Goal: Task Accomplishment & Management: Complete application form

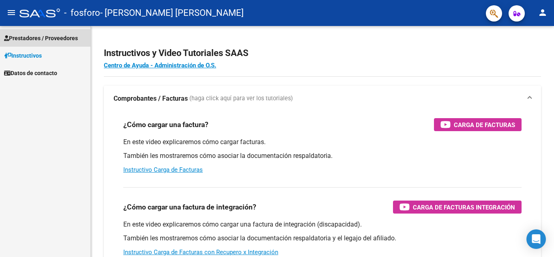
click at [53, 39] on span "Prestadores / Proveedores" at bounding box center [41, 38] width 74 height 9
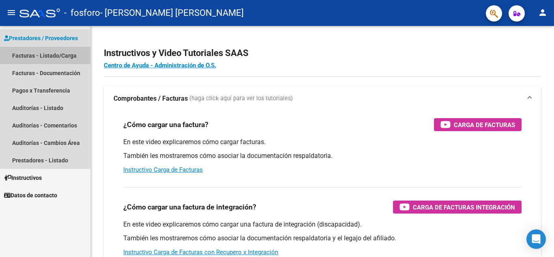
click at [32, 52] on link "Facturas - Listado/Carga" at bounding box center [45, 55] width 91 height 17
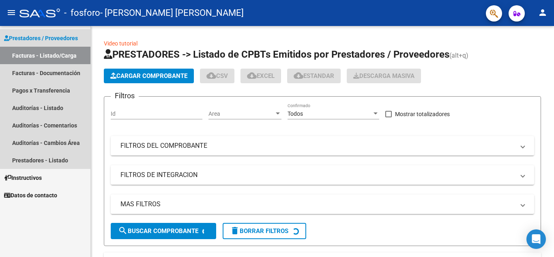
click at [51, 50] on link "Facturas - Listado/Carga" at bounding box center [45, 55] width 91 height 17
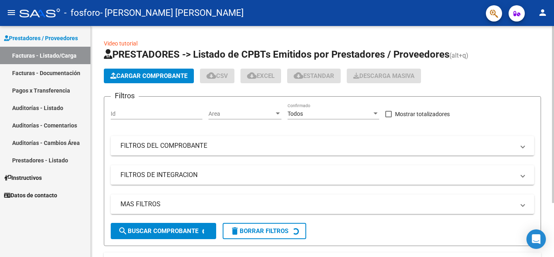
click at [180, 76] on span "Cargar Comprobante" at bounding box center [148, 75] width 77 height 7
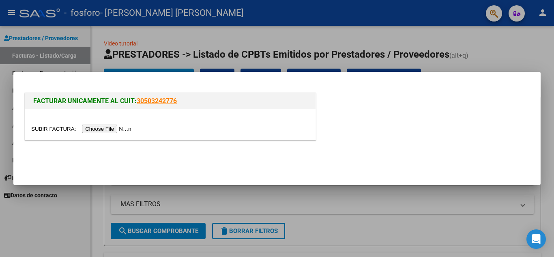
click at [123, 132] on input "file" at bounding box center [82, 129] width 103 height 9
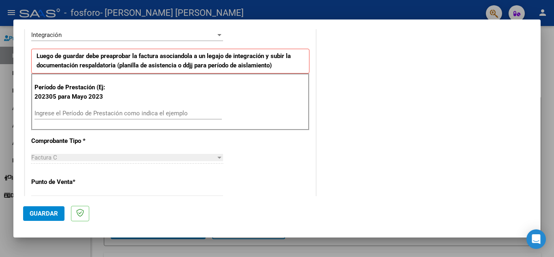
scroll to position [197, 0]
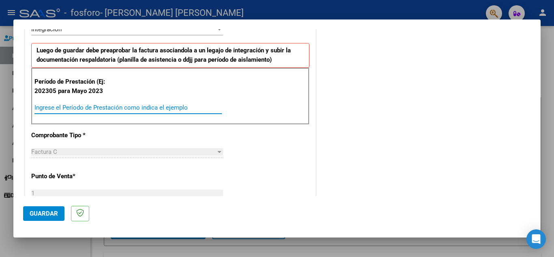
click at [135, 108] on input "Ingrese el Período de Prestación como indica el ejemplo" at bounding box center [128, 107] width 188 height 7
type input "202507"
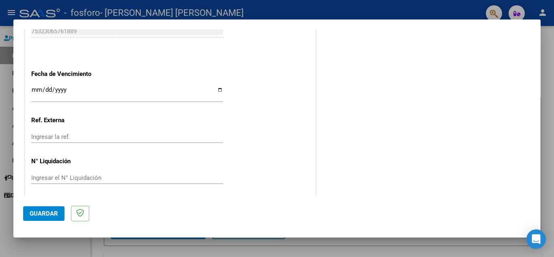
scroll to position [532, 0]
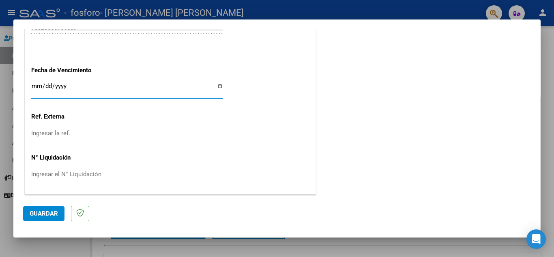
click at [35, 89] on input "Ingresar la fecha" at bounding box center [127, 89] width 192 height 13
type input "[DATE]"
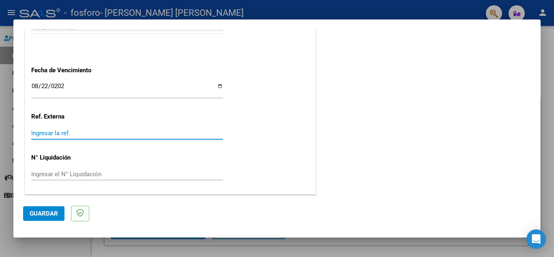
click at [54, 132] on input "Ingresar la ref." at bounding box center [127, 132] width 192 height 7
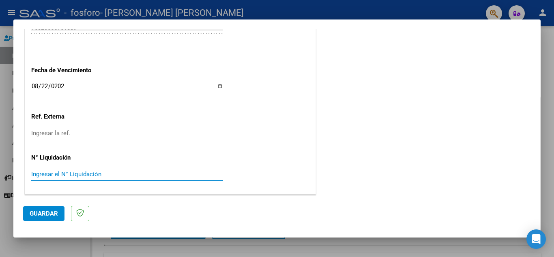
click at [60, 171] on input "Ingresar el N° Liquidación" at bounding box center [127, 173] width 192 height 7
type input "307654.34"
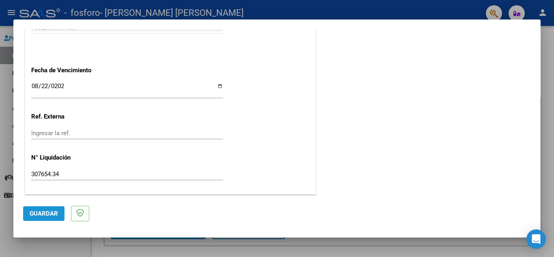
click at [42, 207] on button "Guardar" at bounding box center [43, 213] width 41 height 15
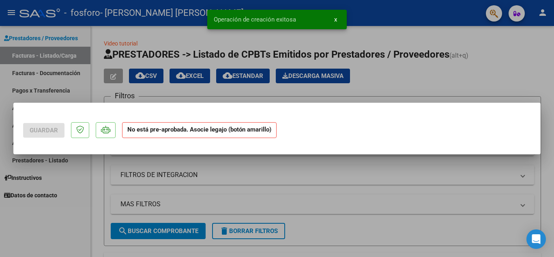
scroll to position [0, 0]
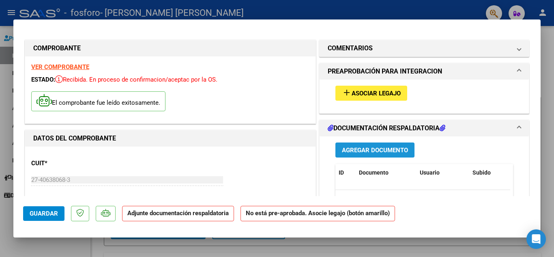
click at [364, 147] on span "Agregar Documento" at bounding box center [375, 150] width 66 height 7
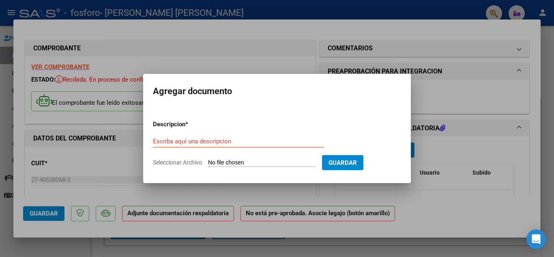
click at [290, 149] on div "Escriba aquí una descripcion" at bounding box center [238, 145] width 171 height 20
click at [290, 158] on form "Descripcion * Escriba aquí una descripcion Seleccionar Archivo Guardar" at bounding box center [277, 143] width 248 height 59
click at [251, 134] on form "Descripcion * Escriba aquí una descripcion Seleccionar Archivo Guardar" at bounding box center [277, 143] width 248 height 59
click at [252, 135] on div "Escriba aquí una descripcion" at bounding box center [238, 141] width 171 height 12
click at [207, 136] on div "Escriba aquí una descripcion" at bounding box center [238, 141] width 171 height 12
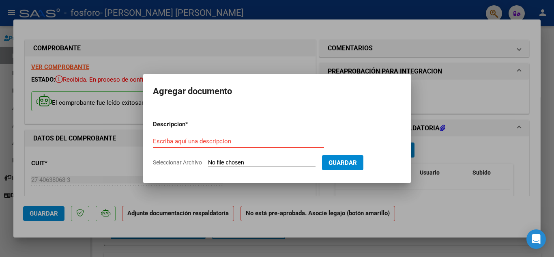
click at [208, 139] on input "Escriba aquí una descripcion" at bounding box center [238, 141] width 171 height 7
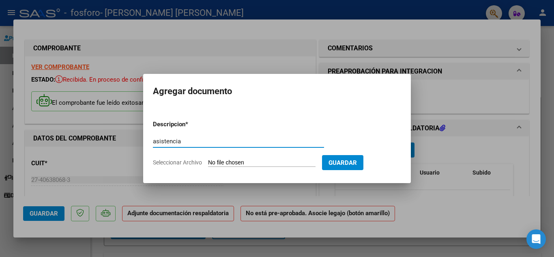
type input "asistencia"
click at [226, 162] on input "Seleccionar Archivo" at bounding box center [262, 163] width 108 height 8
type input "C:\fakepath\[PERSON_NAME] .pdf"
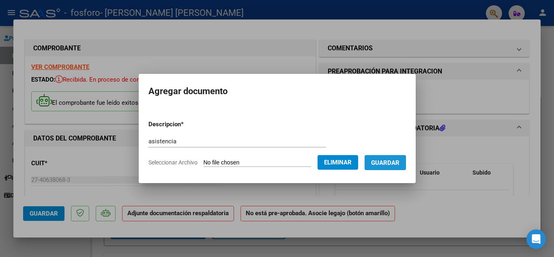
click at [388, 163] on span "Guardar" at bounding box center [385, 162] width 28 height 7
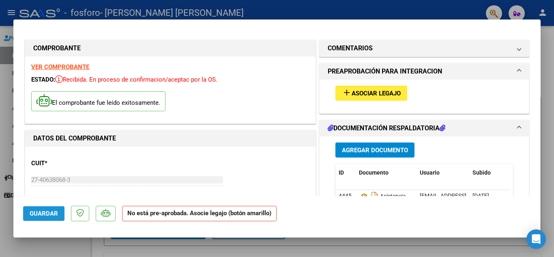
click at [57, 219] on button "Guardar" at bounding box center [43, 213] width 41 height 15
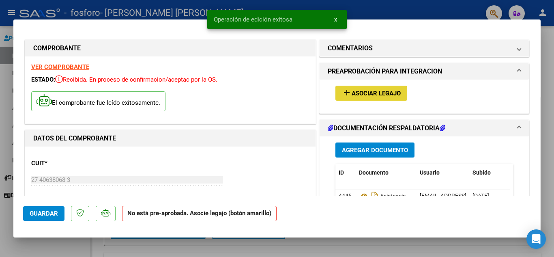
click at [367, 87] on button "add Asociar Legajo" at bounding box center [372, 93] width 72 height 15
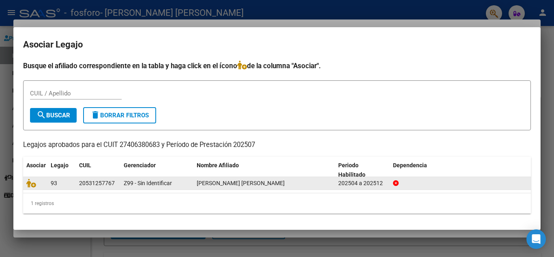
click at [170, 179] on div "Z99 - Sin Identificar" at bounding box center [157, 183] width 67 height 9
click at [207, 179] on div "[PERSON_NAME] [PERSON_NAME]" at bounding box center [264, 183] width 135 height 9
click at [232, 185] on span "[PERSON_NAME] [PERSON_NAME]" at bounding box center [241, 183] width 88 height 6
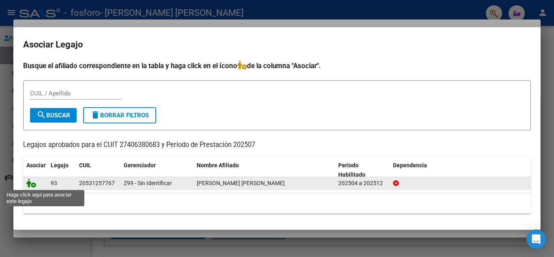
click at [32, 181] on icon at bounding box center [31, 183] width 10 height 9
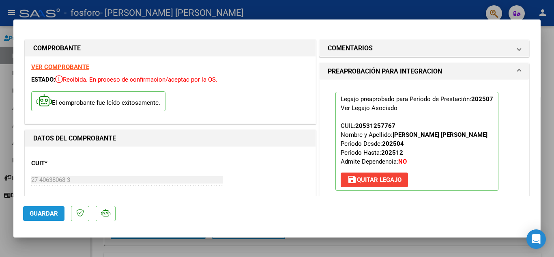
click at [43, 210] on span "Guardar" at bounding box center [44, 213] width 28 height 7
click at [542, 232] on div "Open Intercom Messenger" at bounding box center [537, 239] width 22 height 22
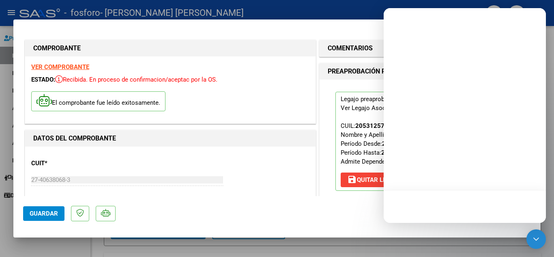
click at [325, 208] on mat-dialog-actions "Guardar" at bounding box center [277, 212] width 508 height 32
type input "$ 0,00"
